Goal: Information Seeking & Learning: Learn about a topic

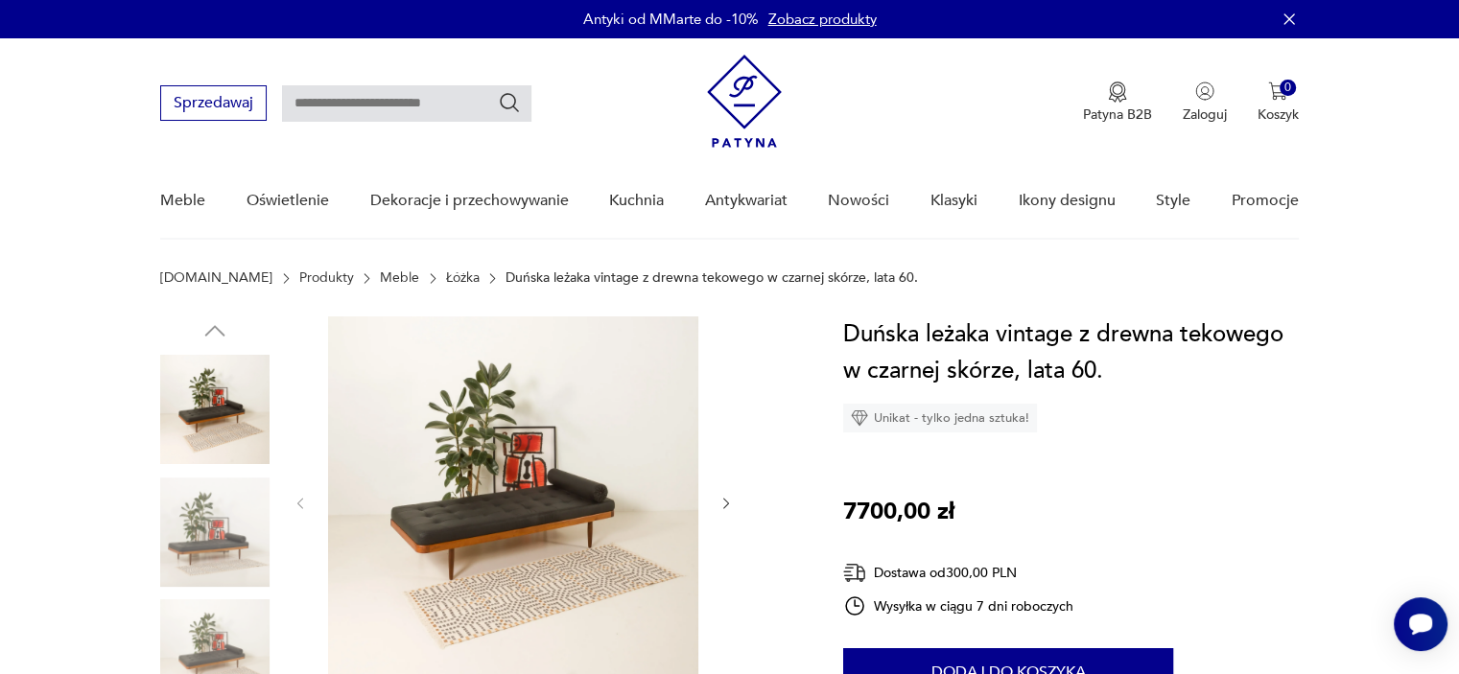
click at [726, 503] on icon "button" at bounding box center [727, 504] width 16 height 16
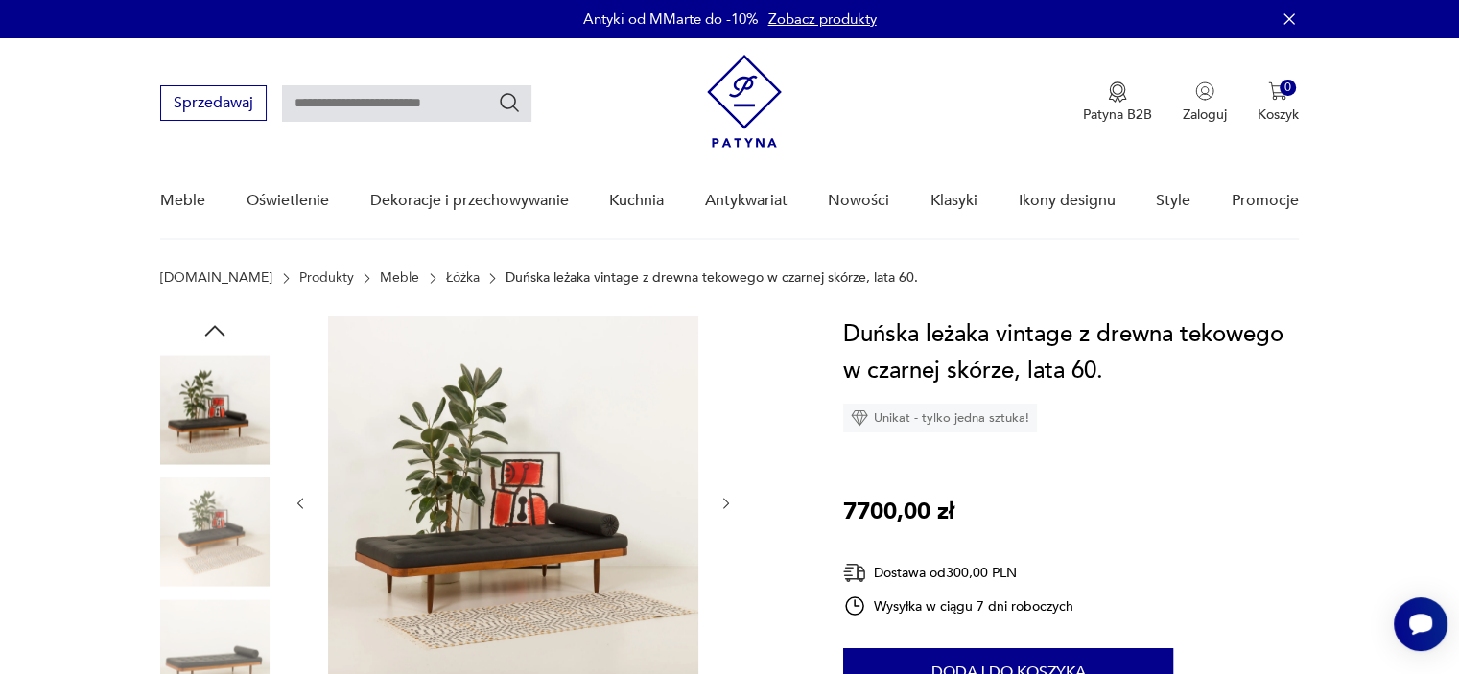
click at [726, 503] on icon "button" at bounding box center [727, 504] width 16 height 16
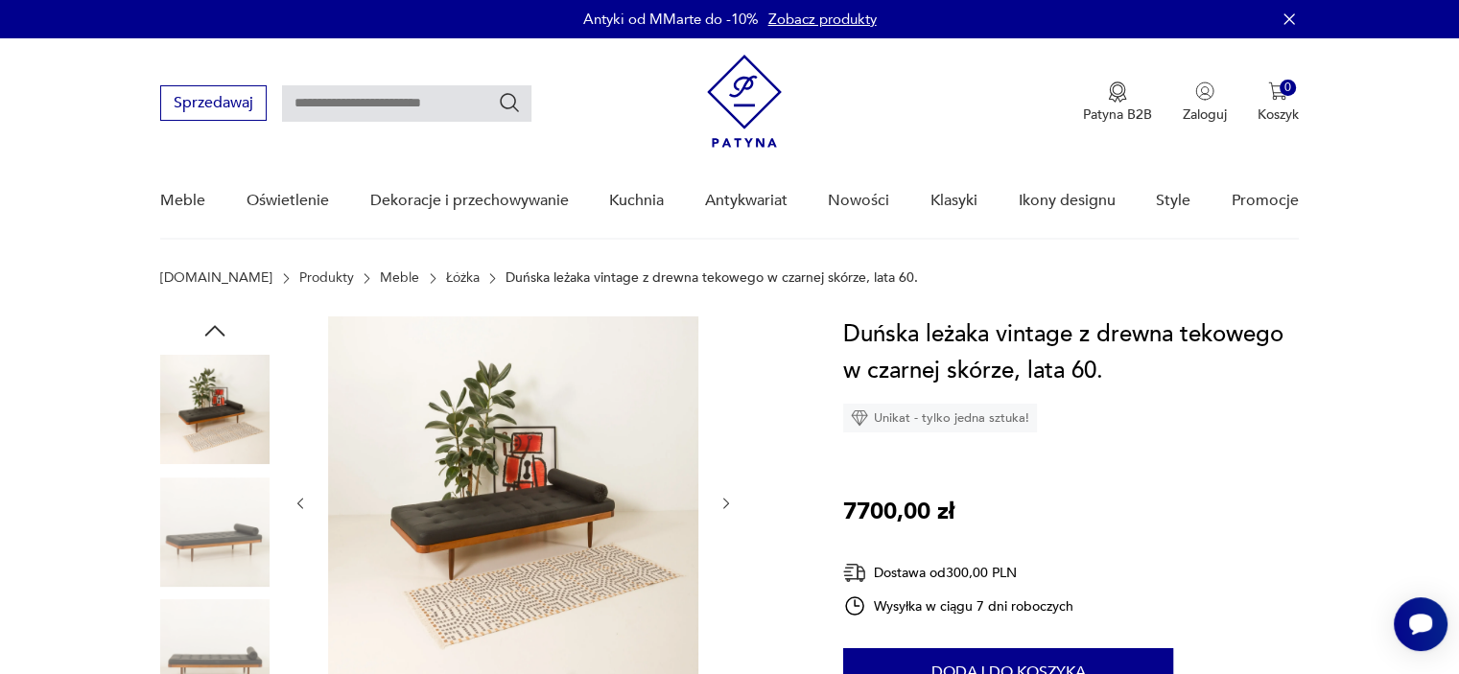
click at [726, 503] on icon "button" at bounding box center [727, 504] width 16 height 16
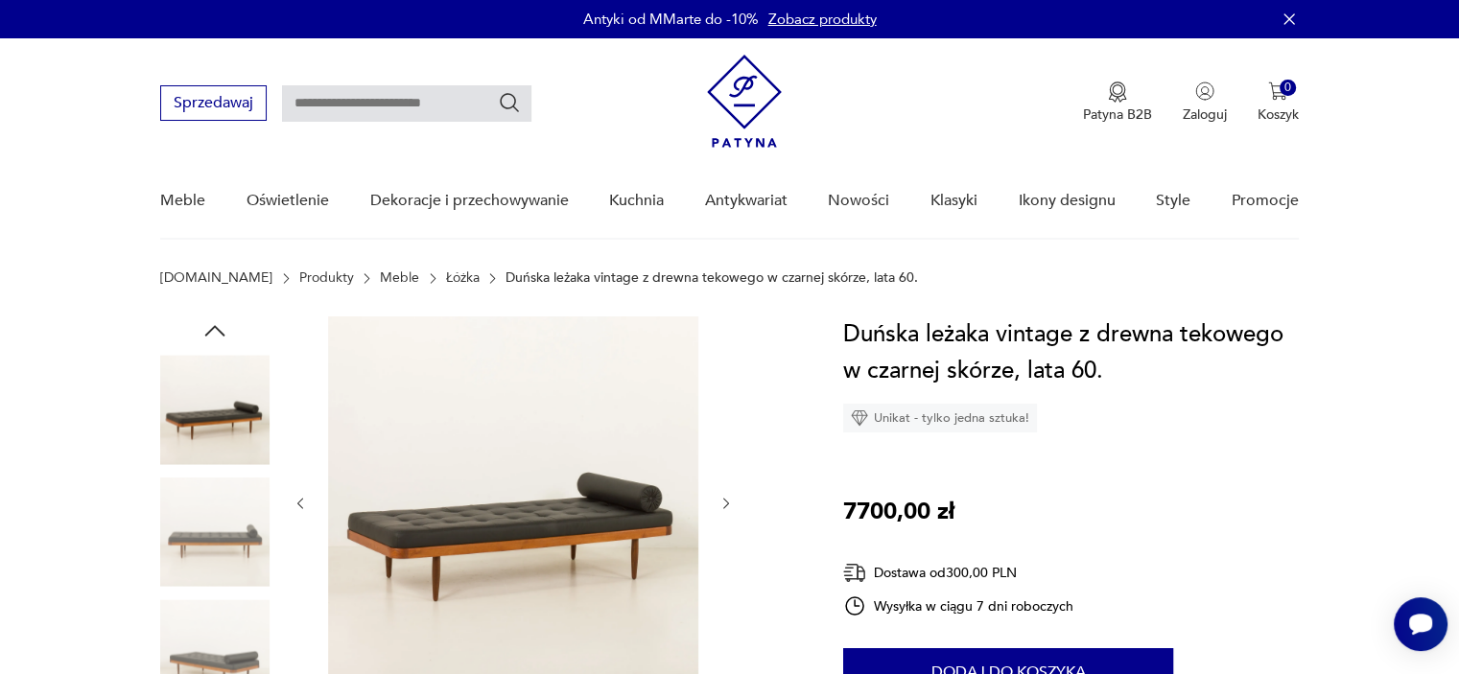
click at [446, 283] on link "Łóżka" at bounding box center [463, 278] width 34 height 15
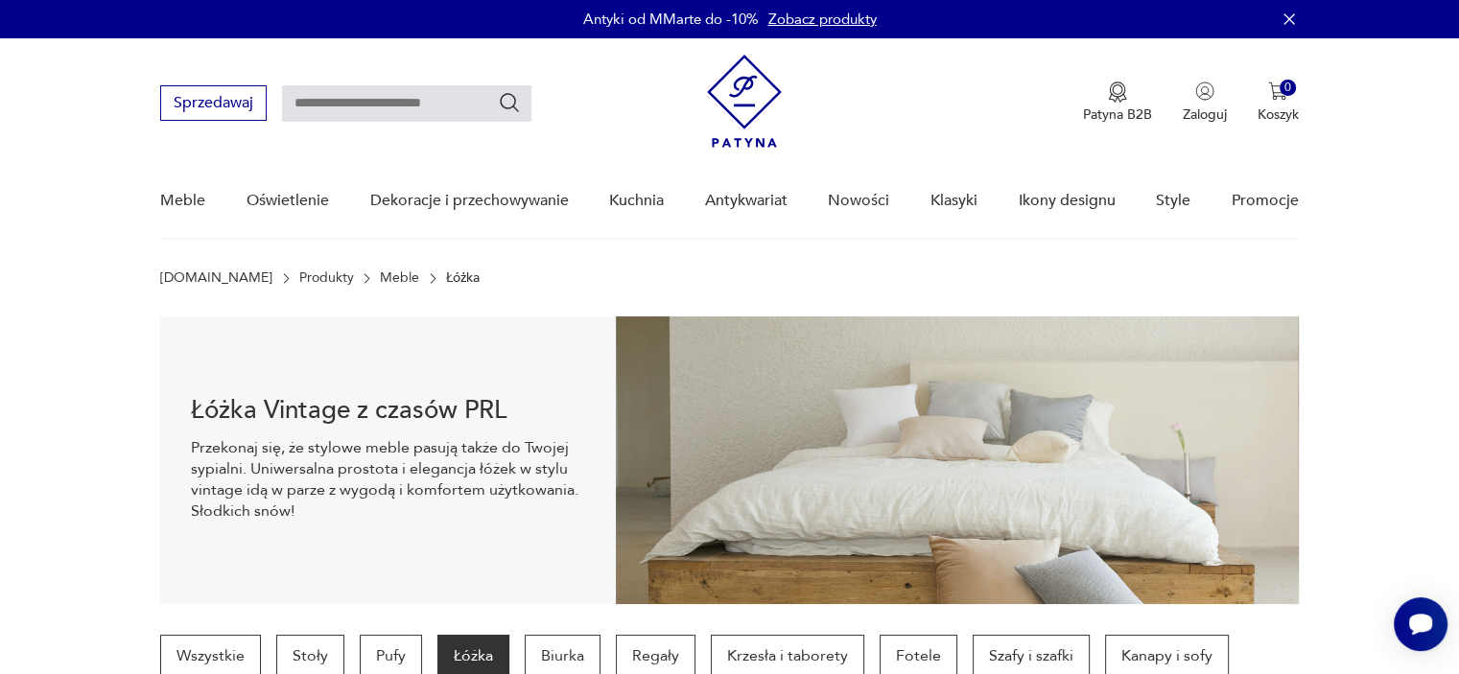
click at [451, 106] on input "text" at bounding box center [406, 103] width 249 height 36
type input "********"
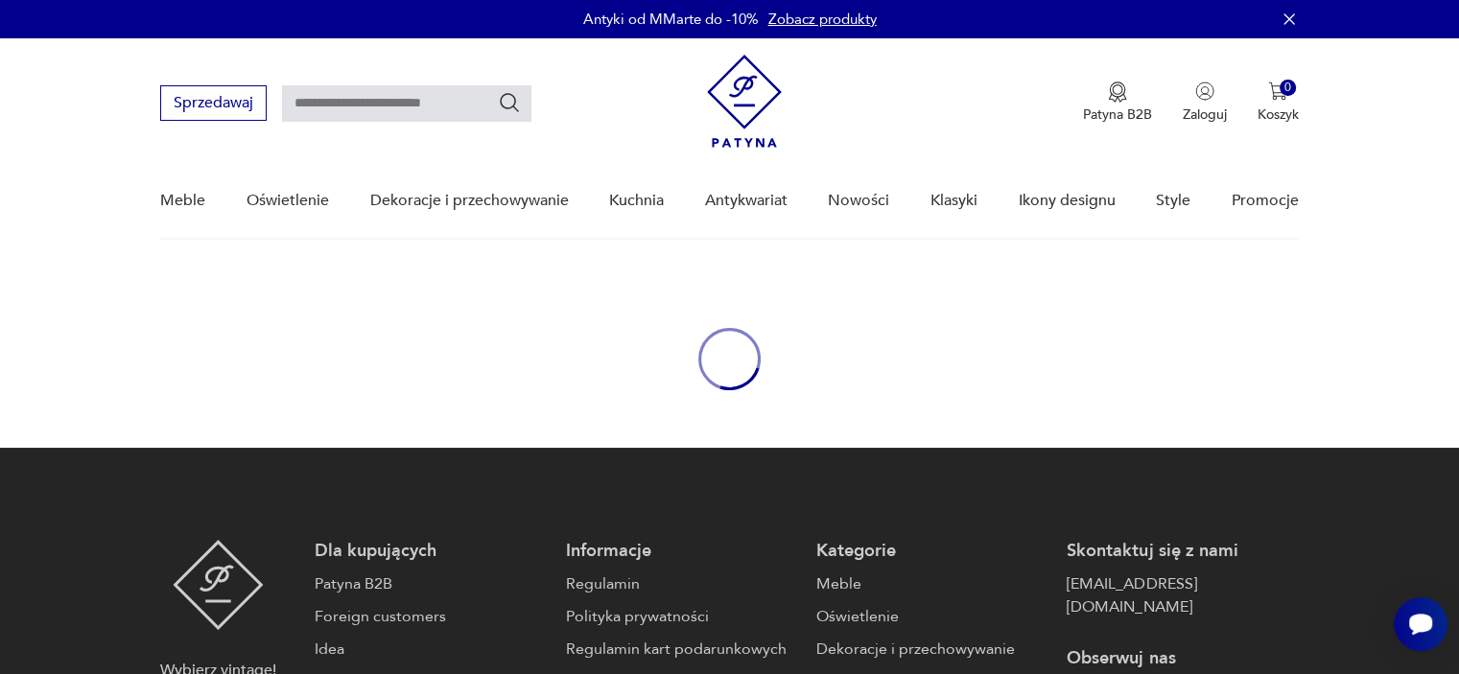
type input "********"
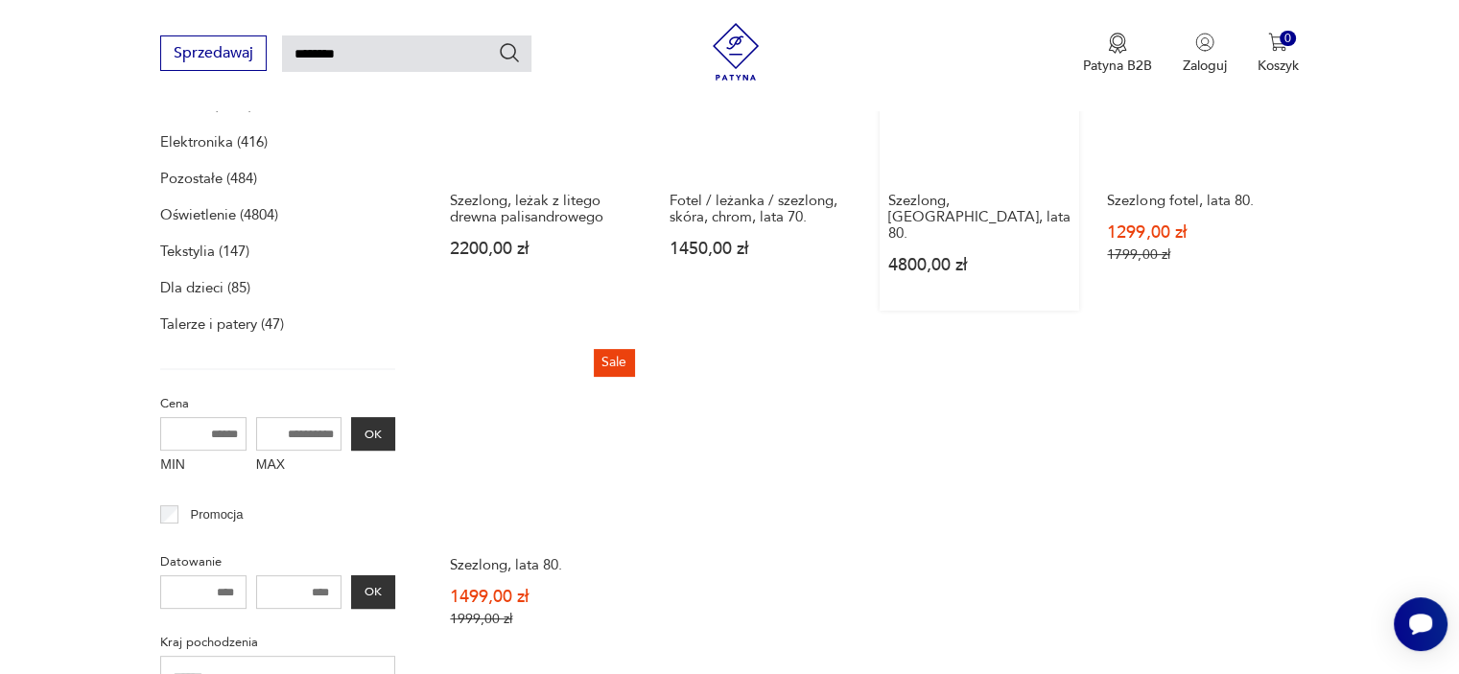
scroll to position [439, 0]
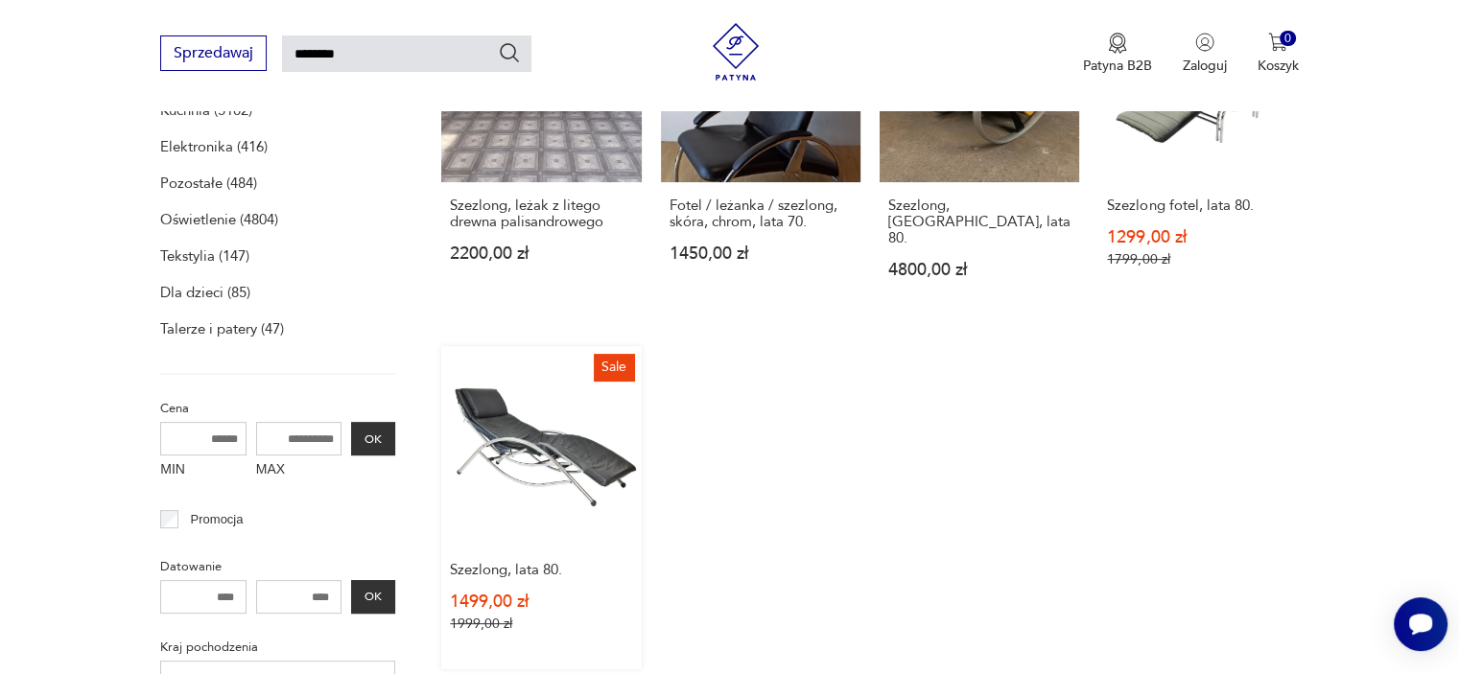
click at [626, 438] on link "Sale Szezlong, lata 80. 1499,00 zł 1999,00 zł" at bounding box center [541, 507] width 200 height 322
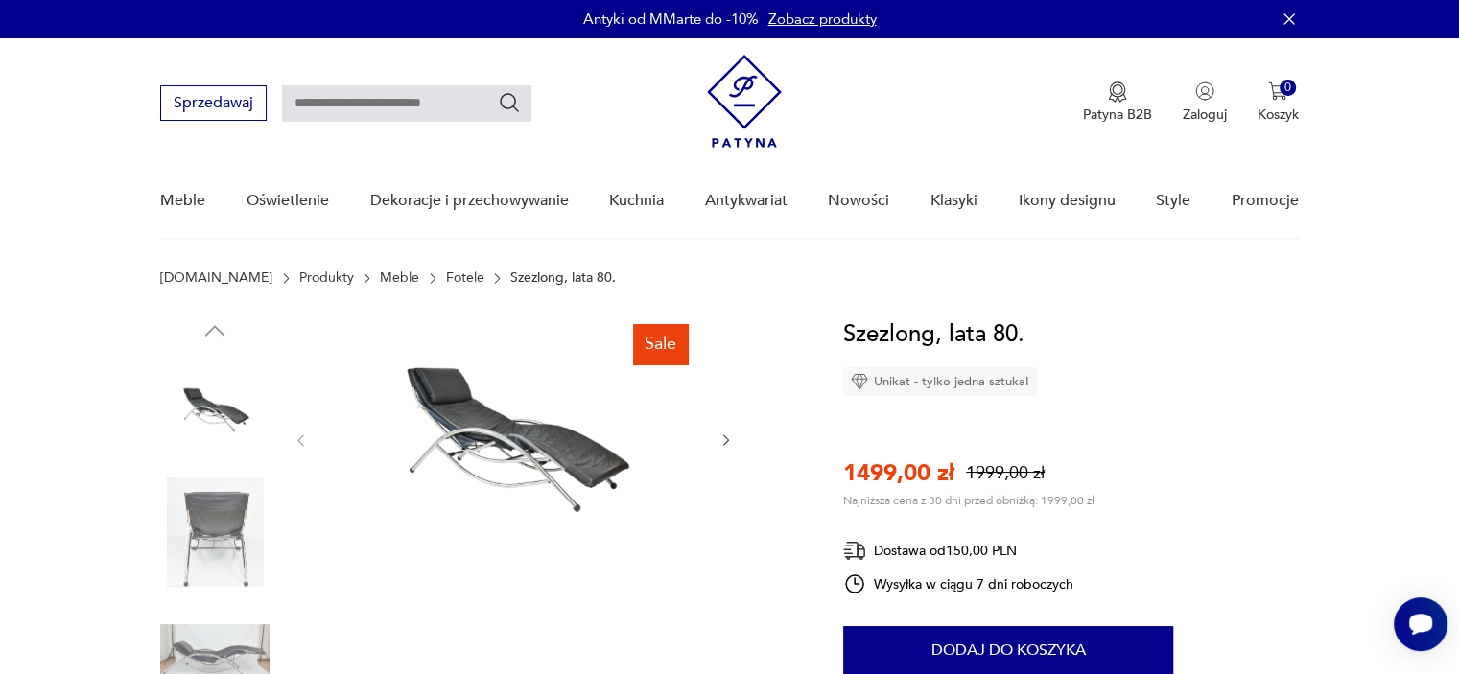
click at [531, 469] on img at bounding box center [513, 439] width 370 height 245
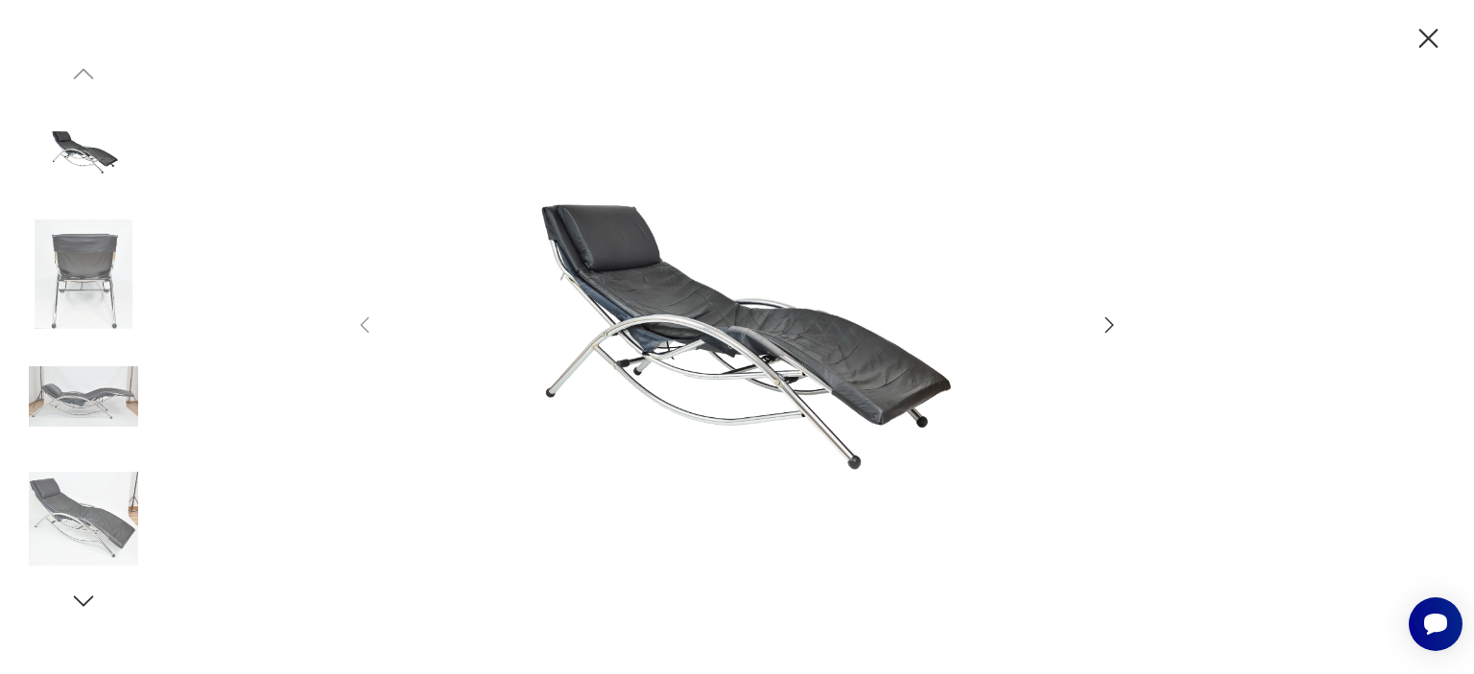
click at [858, 360] on img at bounding box center [736, 334] width 683 height 539
click at [1116, 327] on icon "button" at bounding box center [1109, 325] width 23 height 23
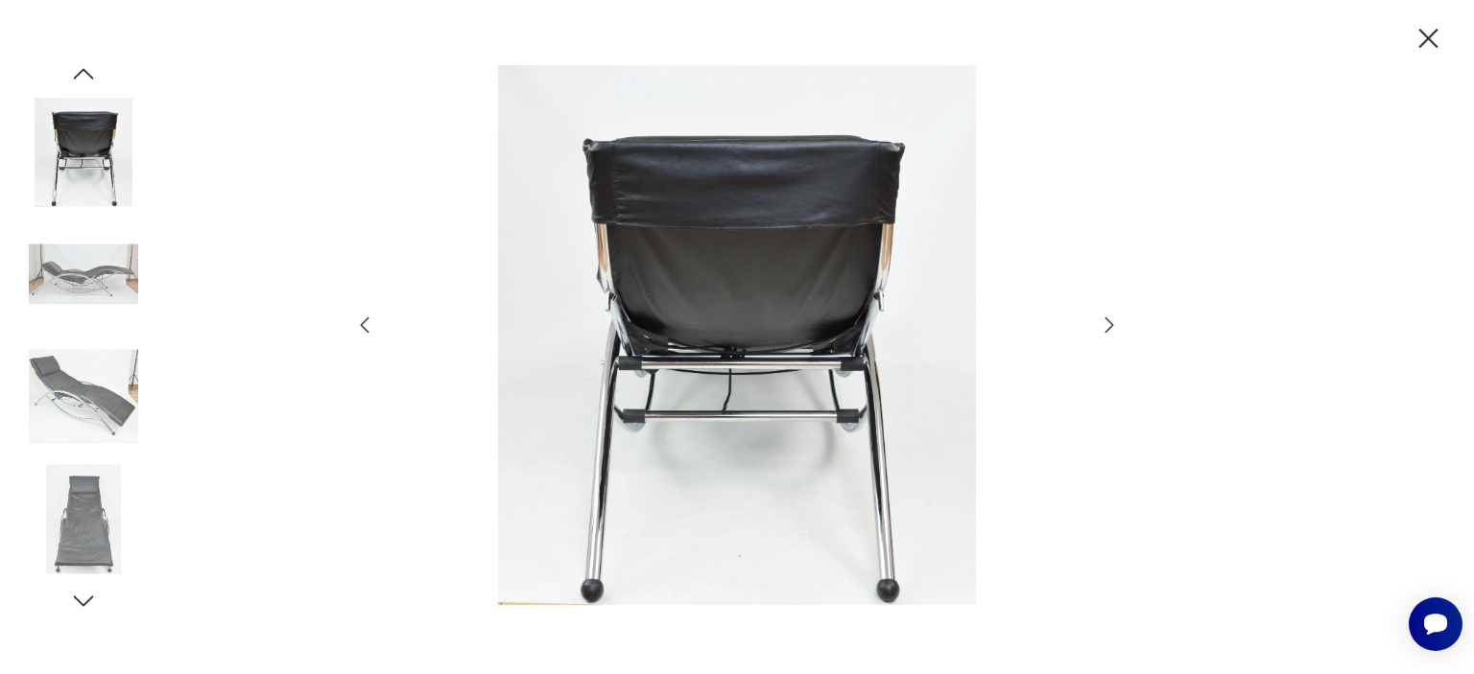
click at [1116, 327] on icon "button" at bounding box center [1109, 325] width 23 height 23
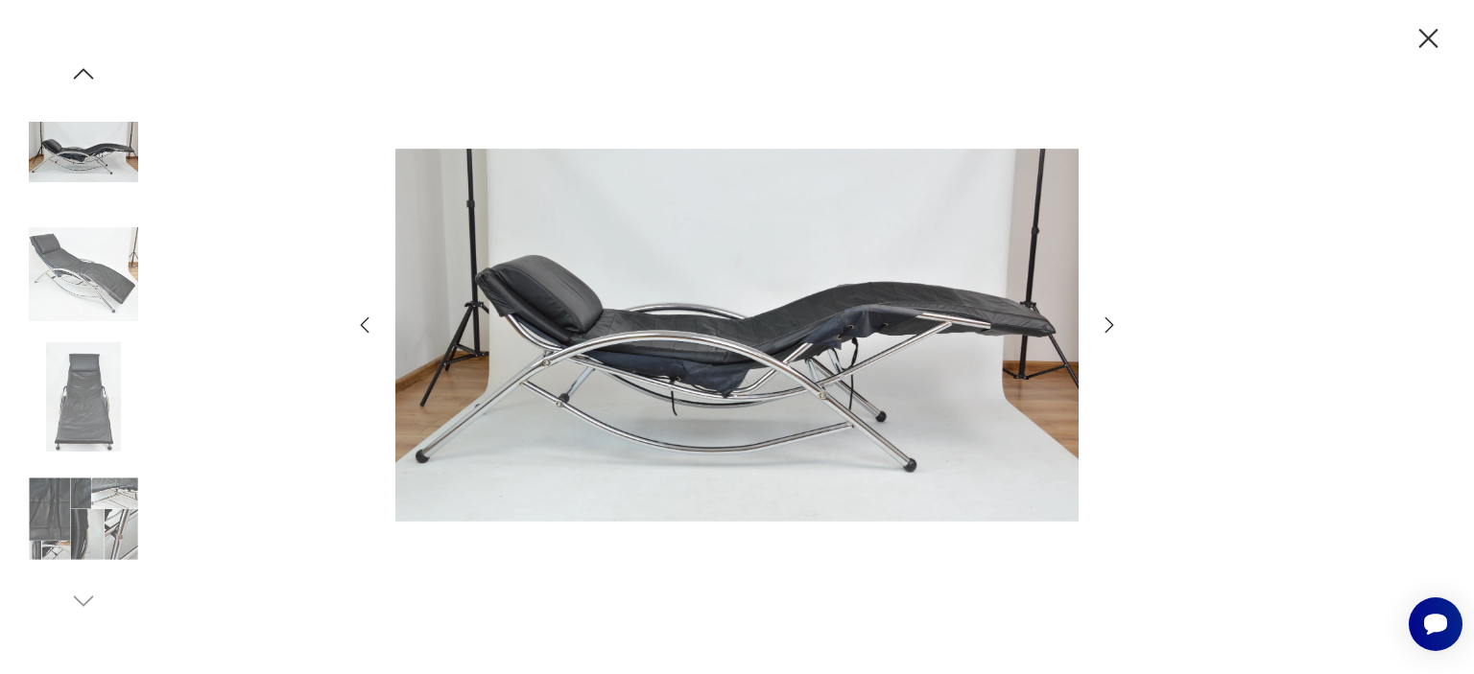
click at [1116, 327] on icon "button" at bounding box center [1109, 325] width 23 height 23
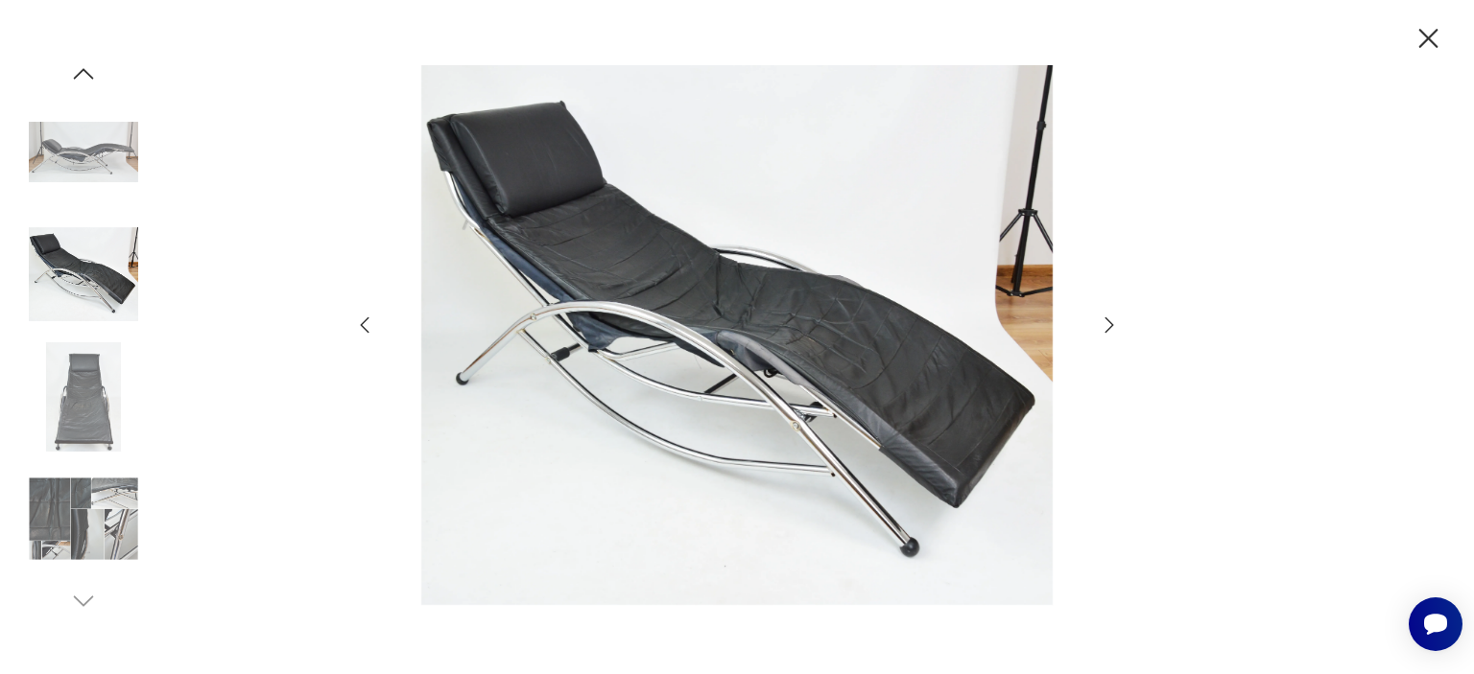
click at [887, 367] on img at bounding box center [736, 334] width 683 height 539
click at [1412, 37] on icon "button" at bounding box center [1428, 39] width 34 height 34
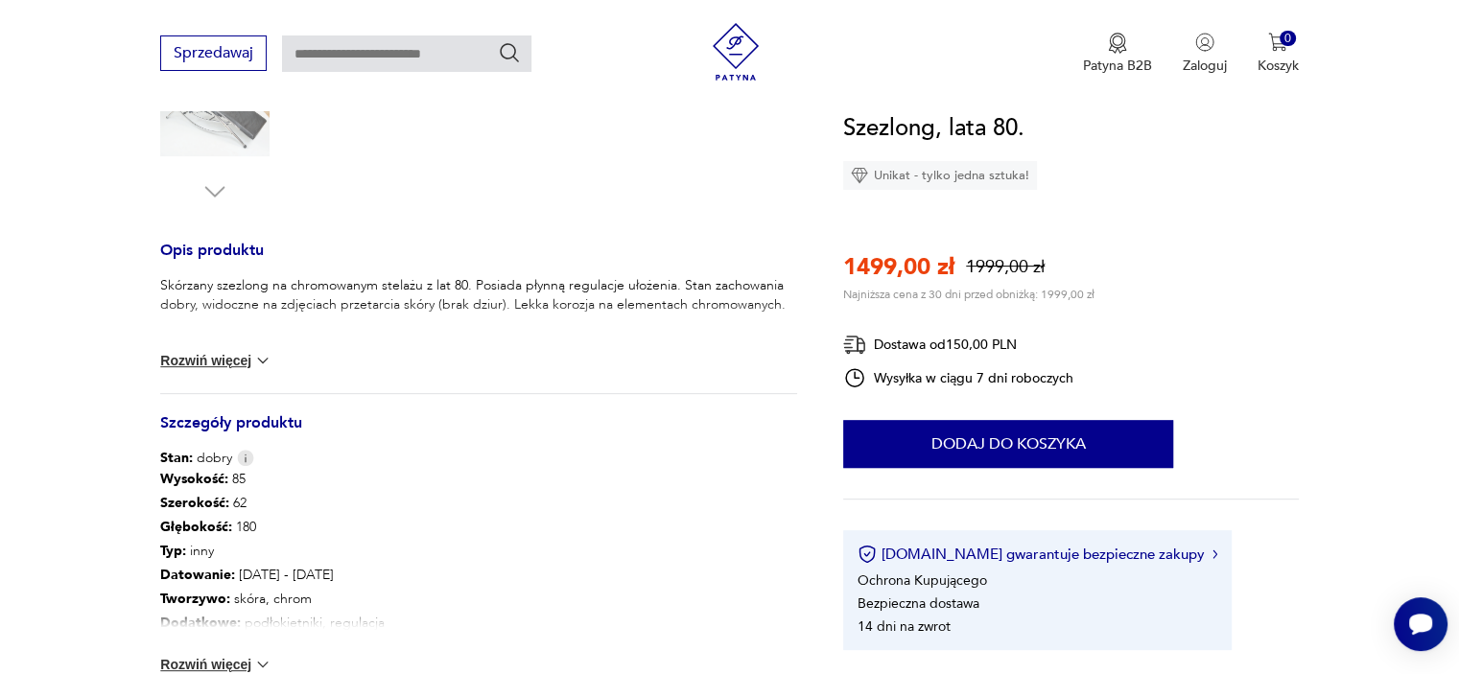
scroll to position [672, 0]
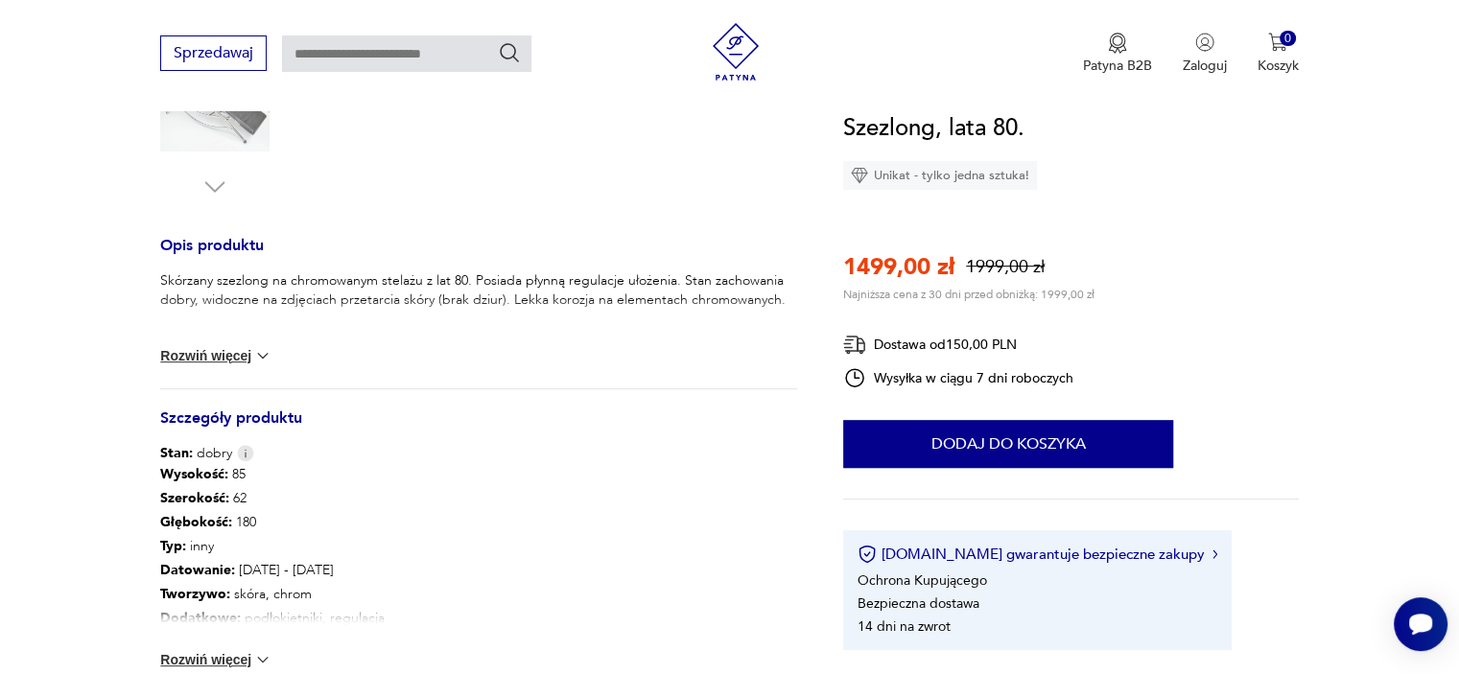
click at [223, 358] on button "Rozwiń więcej" at bounding box center [215, 355] width 111 height 19
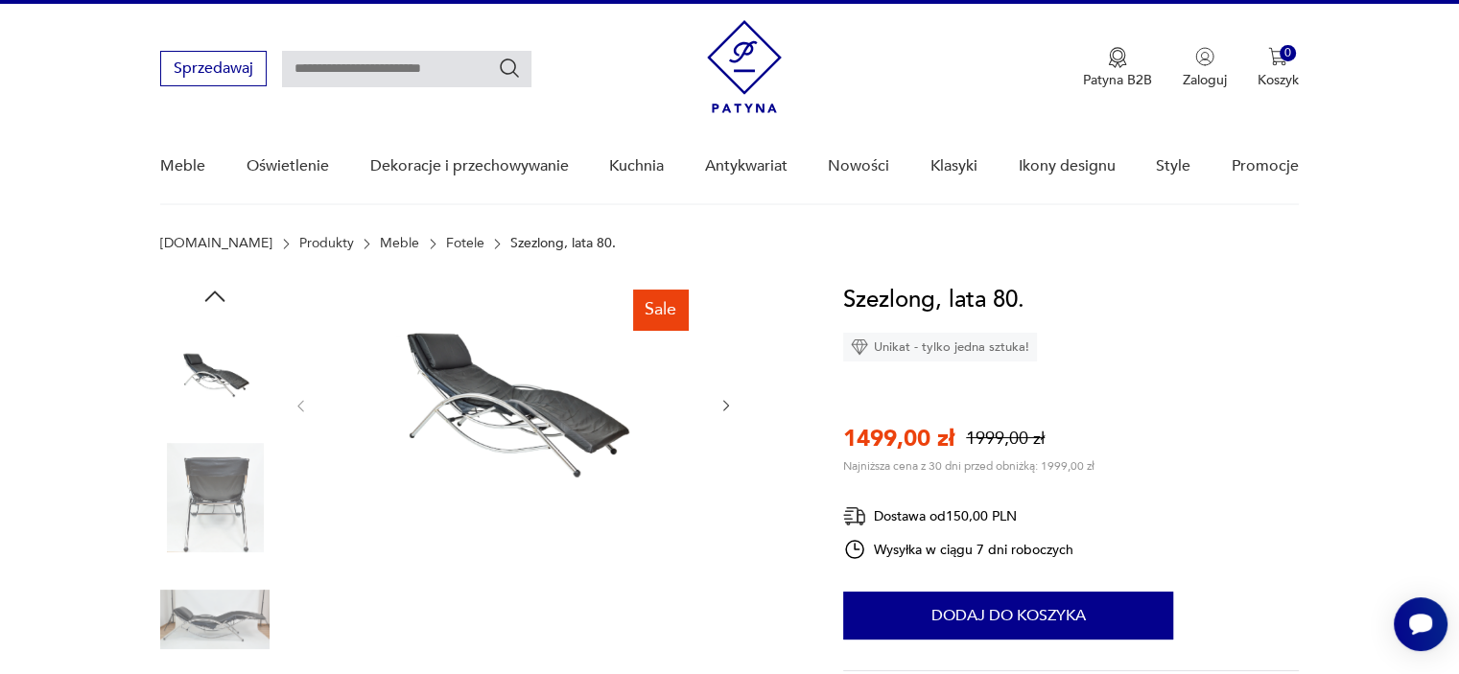
scroll to position [0, 0]
